Goal: Task Accomplishment & Management: Complete application form

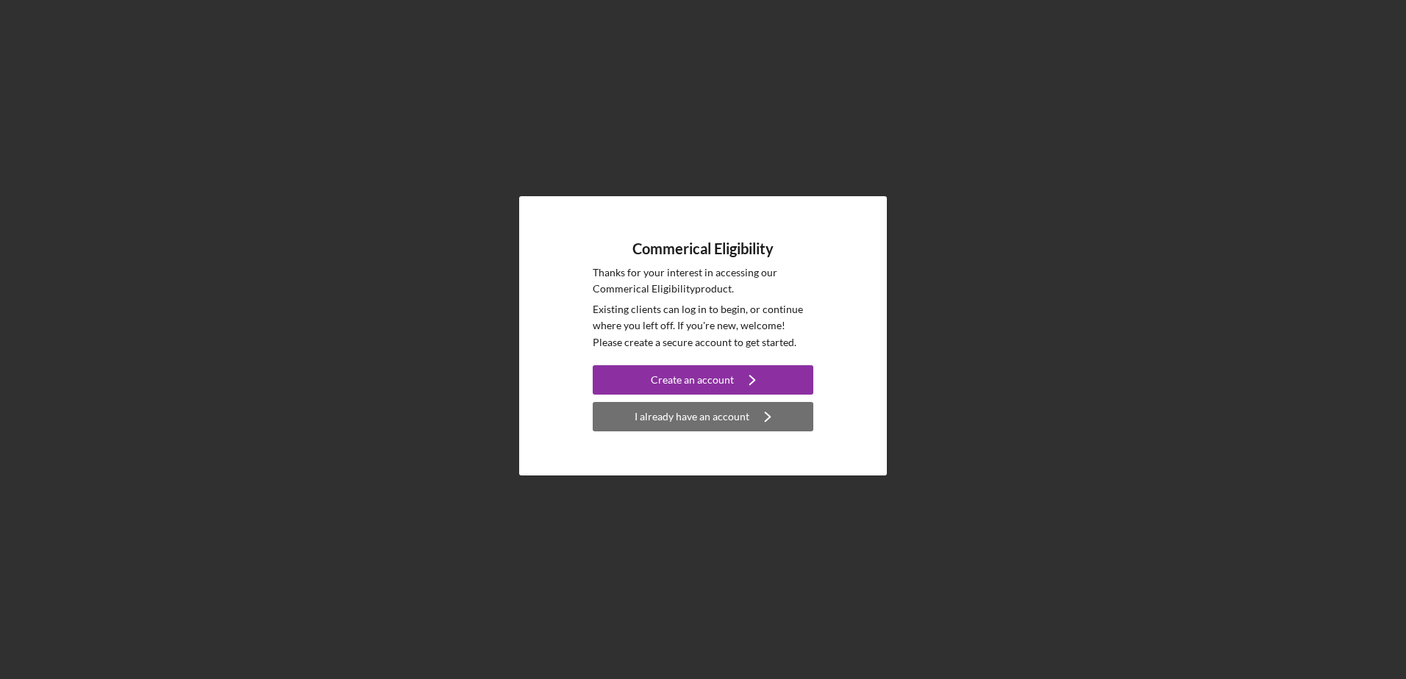
click at [676, 416] on div "I already have an account" at bounding box center [691, 416] width 115 height 29
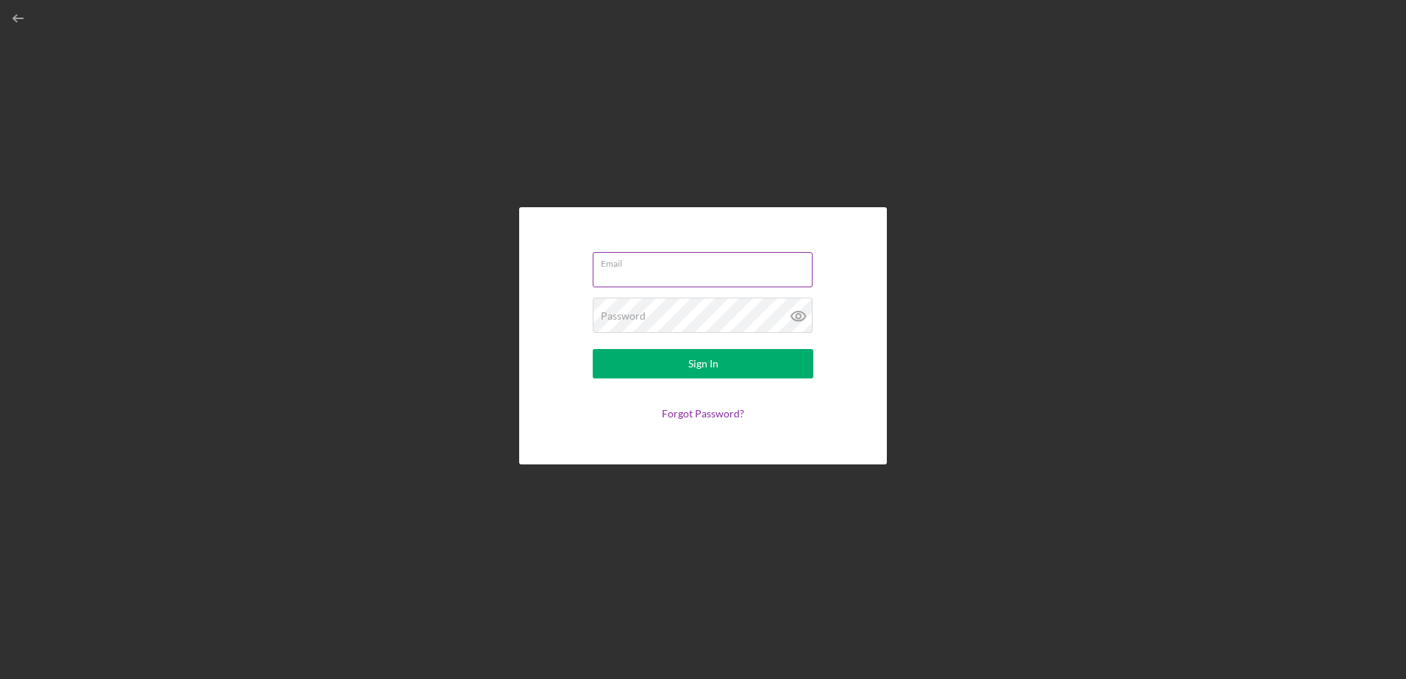
click at [681, 279] on input "Email" at bounding box center [703, 269] width 220 height 35
type input "[EMAIL_ADDRESS][DOMAIN_NAME]"
click at [593, 349] on button "Sign In" at bounding box center [703, 363] width 221 height 29
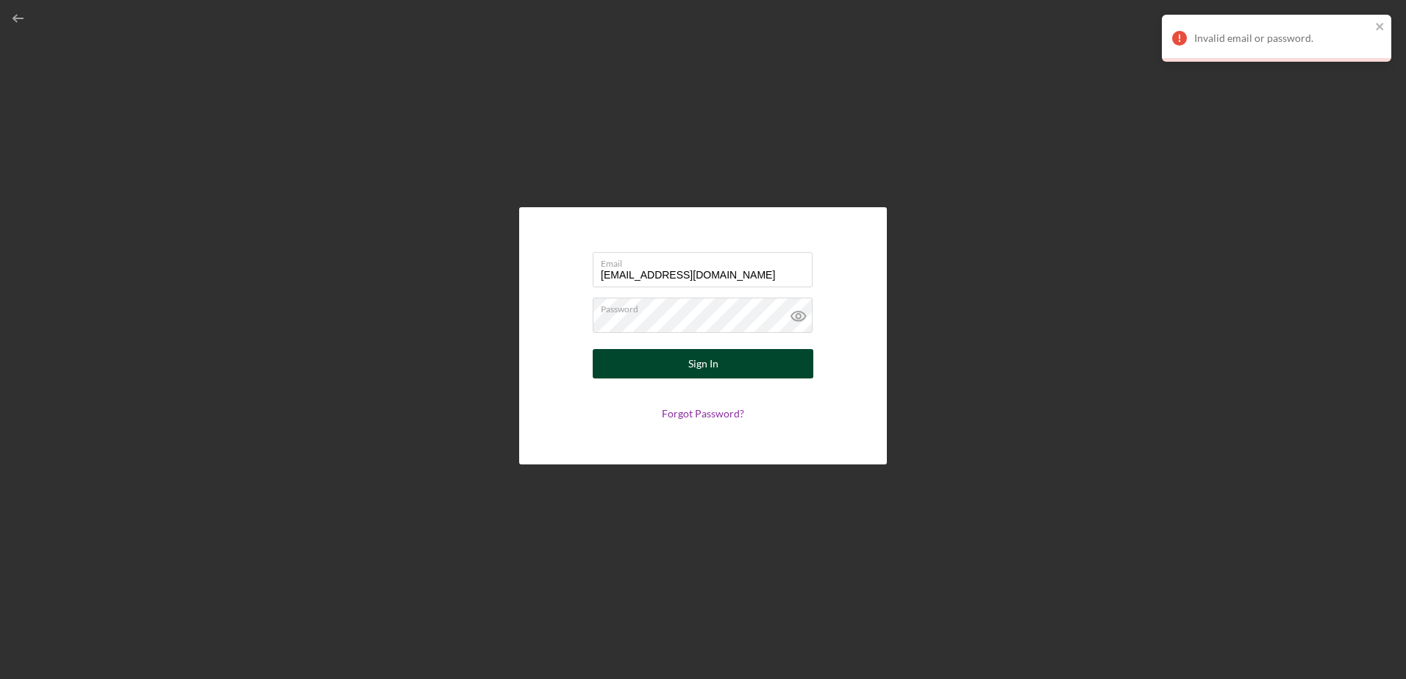
click at [766, 354] on button "Sign In" at bounding box center [703, 363] width 221 height 29
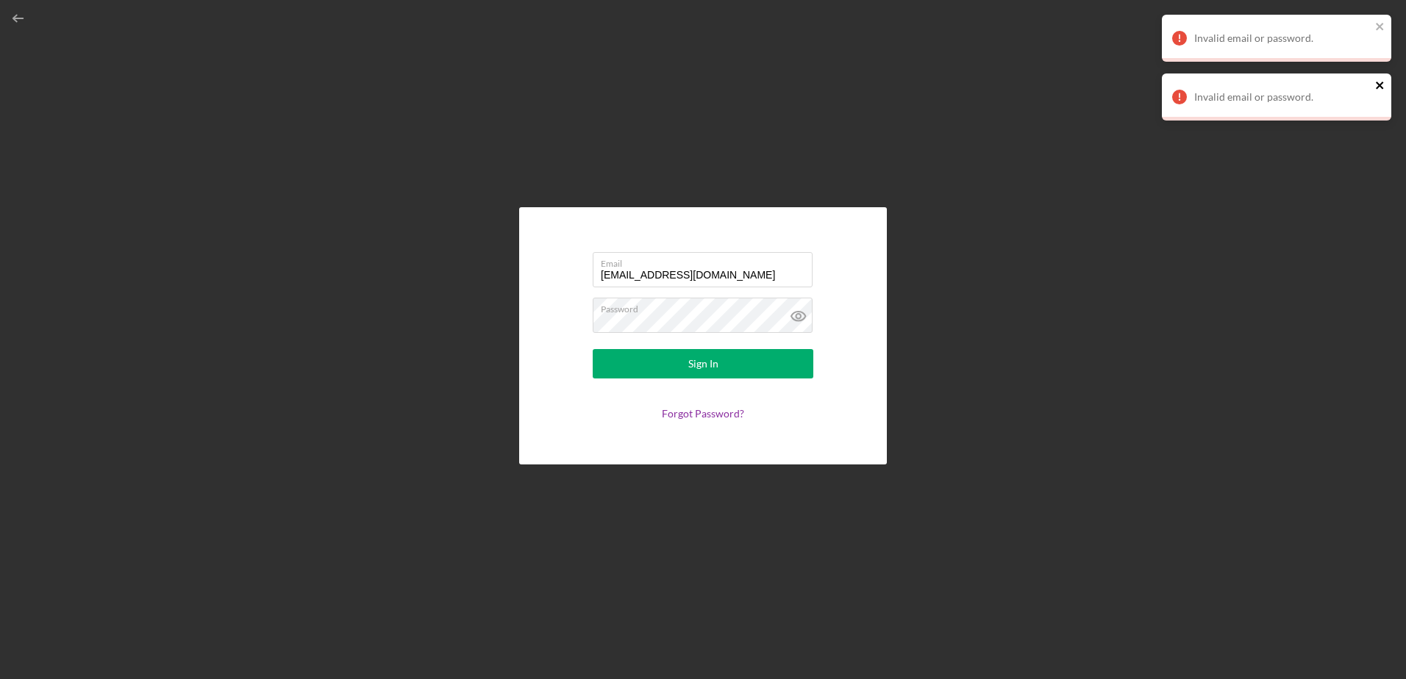
click at [1382, 87] on icon "close" at bounding box center [1378, 85] width 7 height 7
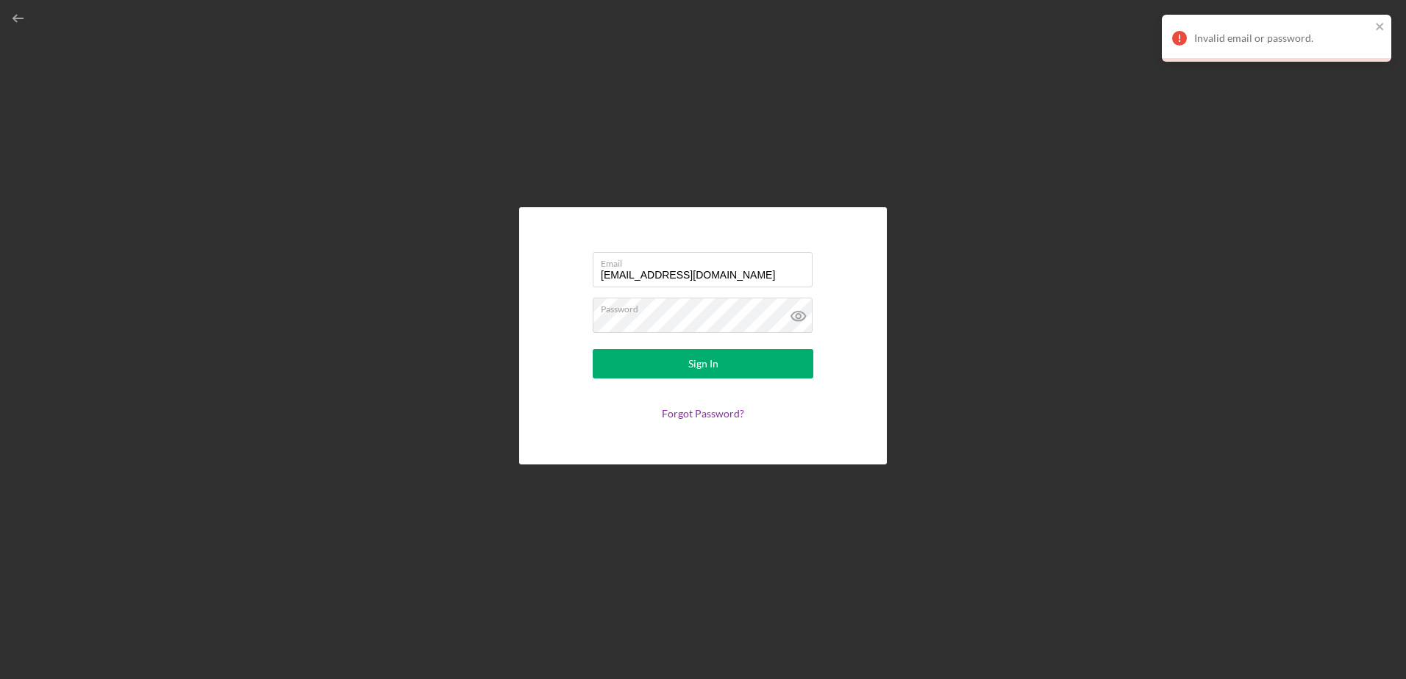
click at [1381, 15] on div "Invalid email or password." at bounding box center [1276, 38] width 229 height 47
